Goal: Obtain resource: Download file/media

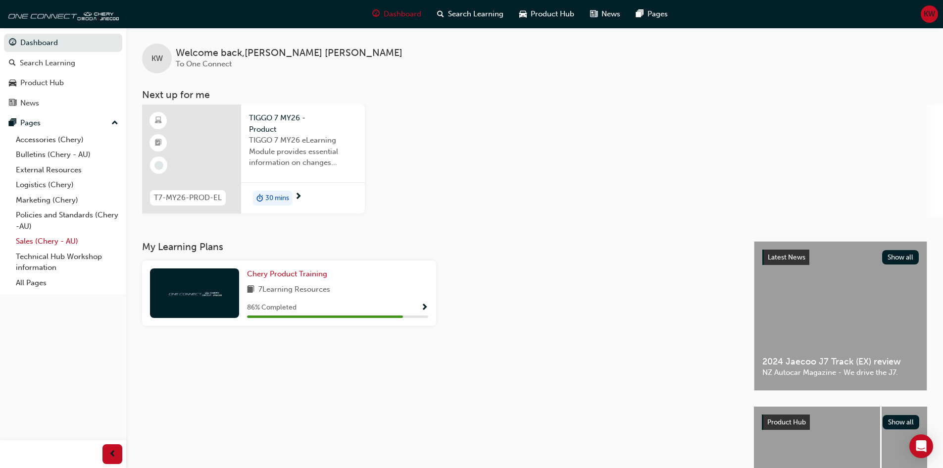
click at [54, 243] on link "Sales (Chery - AU)" at bounding box center [67, 241] width 110 height 15
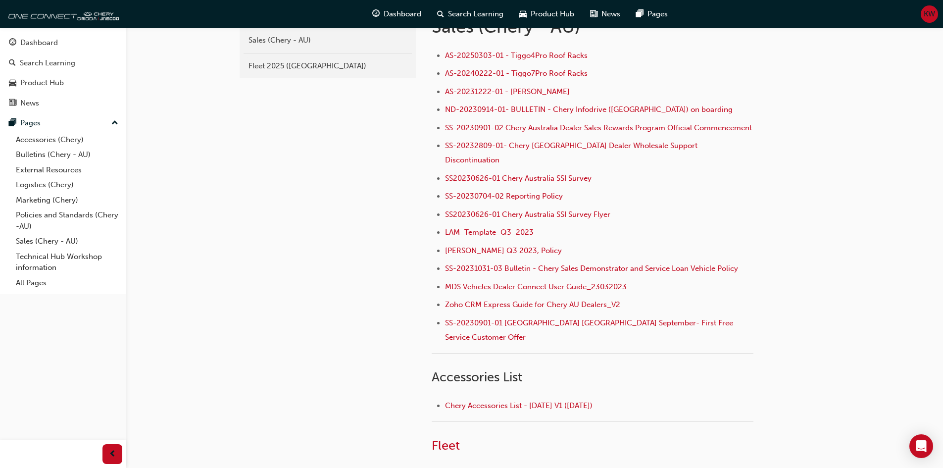
scroll to position [247, 0]
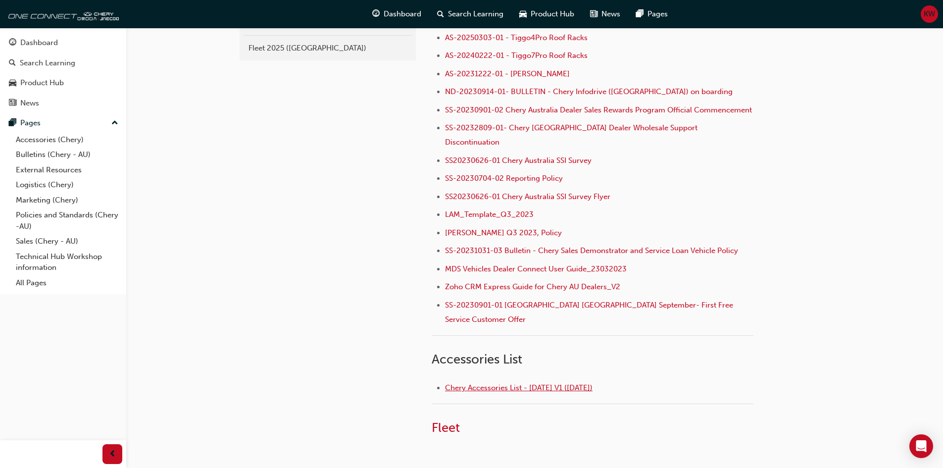
click at [504, 383] on span "Chery Accessories List - [DATE] V1 ([DATE])" at bounding box center [518, 387] width 147 height 9
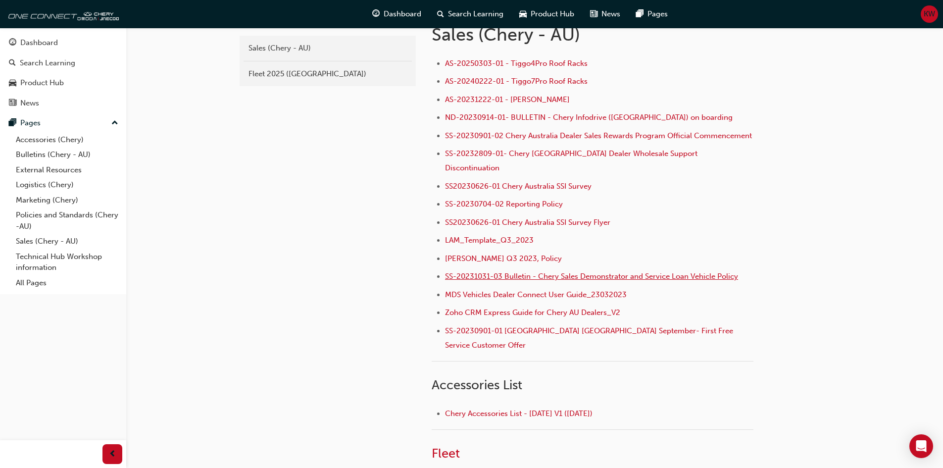
scroll to position [205, 0]
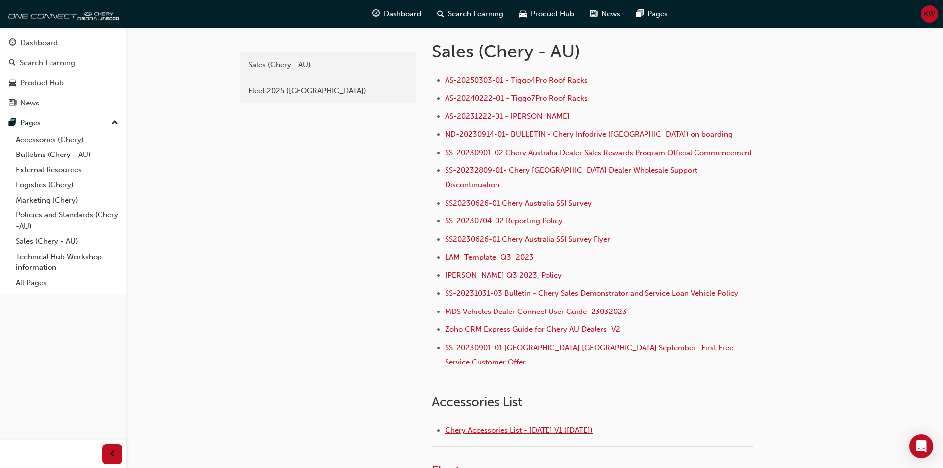
click at [528, 426] on span "Chery Accessories List - [DATE] V1 ([DATE])" at bounding box center [518, 430] width 147 height 9
